Goal: Find specific page/section: Find specific page/section

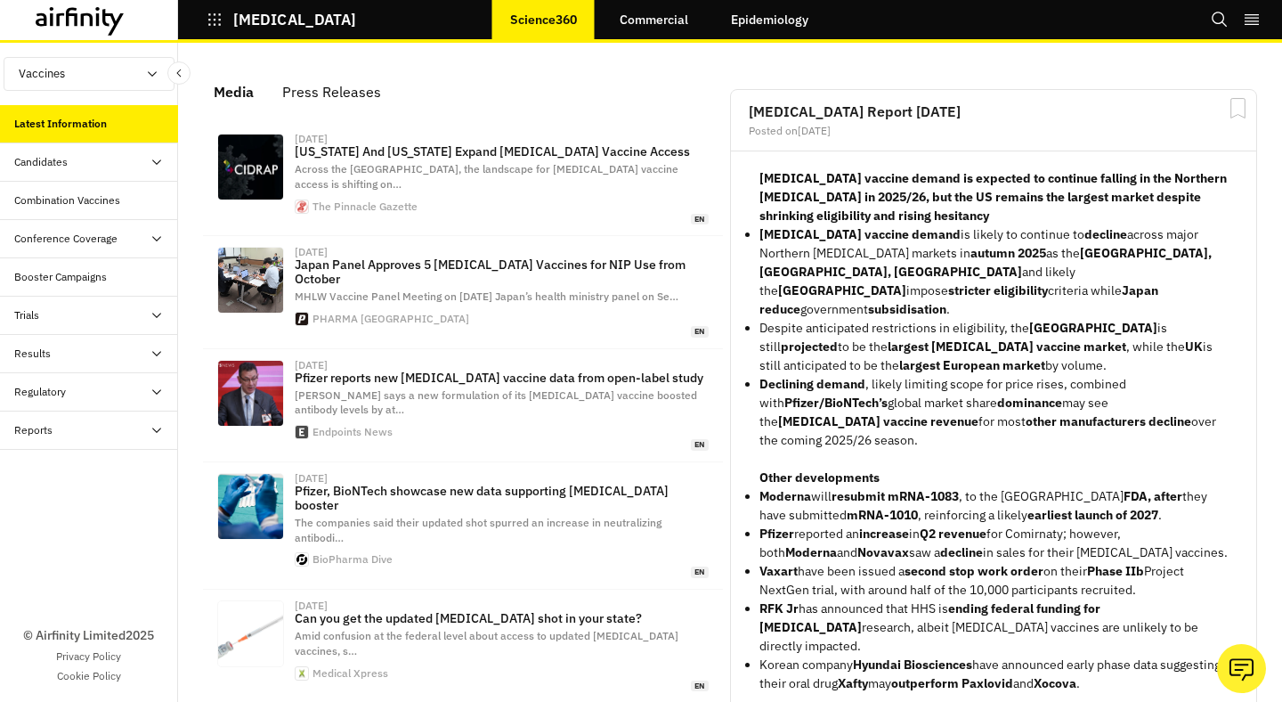
click at [235, 15] on p "COVID-19" at bounding box center [294, 20] width 123 height 16
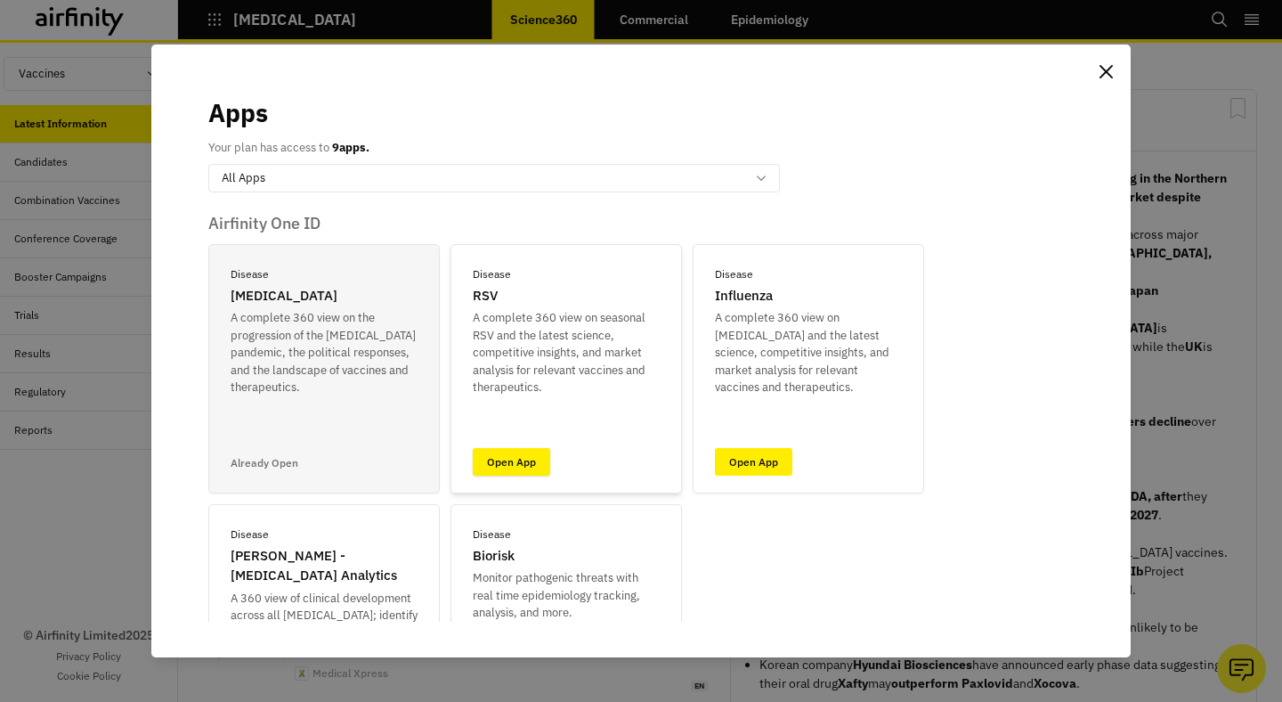
click at [537, 463] on link "Open App" at bounding box center [511, 462] width 77 height 28
